Goal: Task Accomplishment & Management: Manage account settings

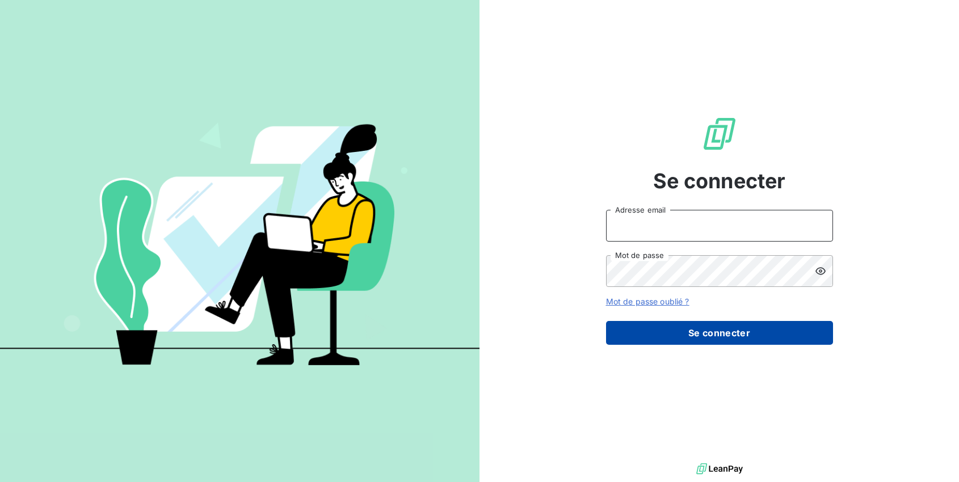
type input "hilal@entrepreneurs.com"
click at [699, 337] on button "Se connecter" at bounding box center [719, 333] width 227 height 24
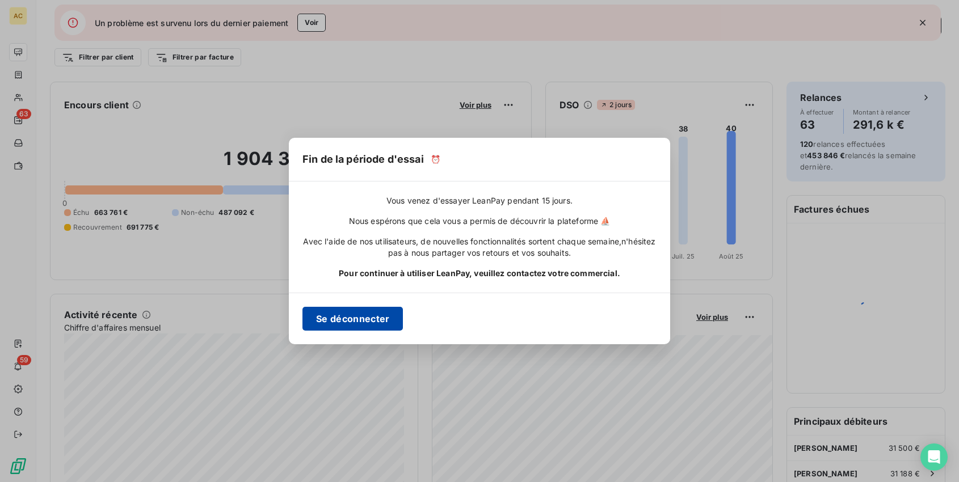
click at [363, 316] on button "Se déconnecter" at bounding box center [353, 319] width 100 height 24
